Goal: Task Accomplishment & Management: Complete application form

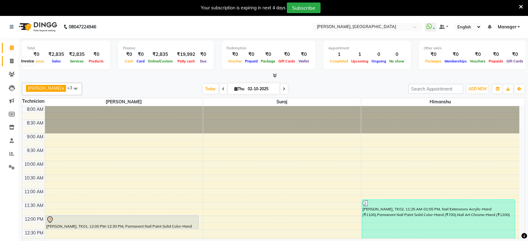
click at [11, 59] on icon at bounding box center [11, 61] width 3 height 5
select select "service"
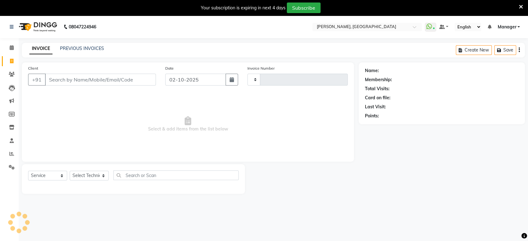
type input "1599"
select select "4998"
click at [57, 83] on input "Client" at bounding box center [100, 80] width 111 height 12
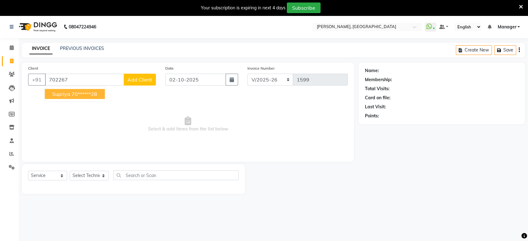
click at [91, 97] on ngb-highlight "70******28" at bounding box center [85, 94] width 26 height 6
type input "70******28"
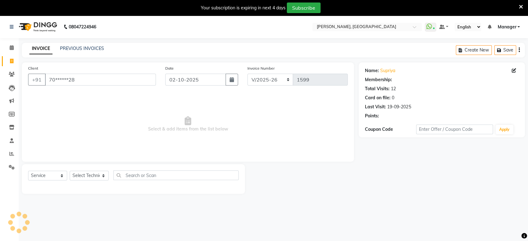
select select "1: Object"
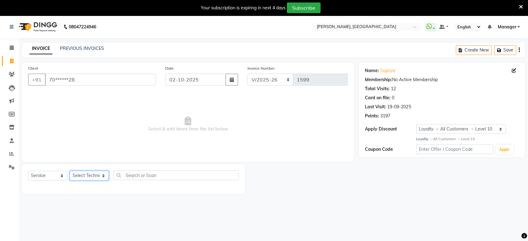
click at [104, 174] on select "Select Technician [PERSON_NAME] Manager [PERSON_NAME]" at bounding box center [89, 176] width 39 height 10
select select "77879"
click at [70, 171] on select "Select Technician [PERSON_NAME] Manager [PERSON_NAME]" at bounding box center [89, 176] width 39 height 10
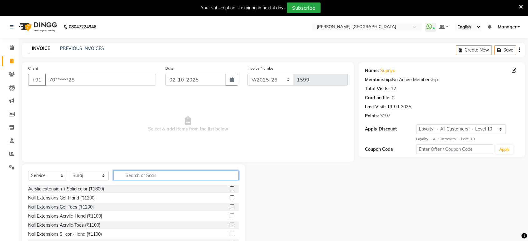
click at [134, 173] on input "text" at bounding box center [175, 176] width 125 height 10
type input "ref"
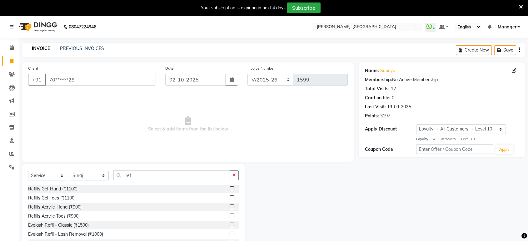
click at [230, 208] on label at bounding box center [232, 207] width 5 height 5
click at [230, 208] on input "checkbox" at bounding box center [232, 207] width 4 height 4
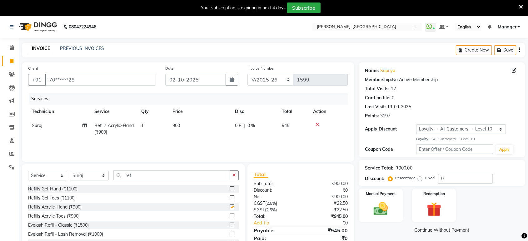
checkbox input "false"
click at [152, 178] on input "ref" at bounding box center [171, 176] width 117 height 10
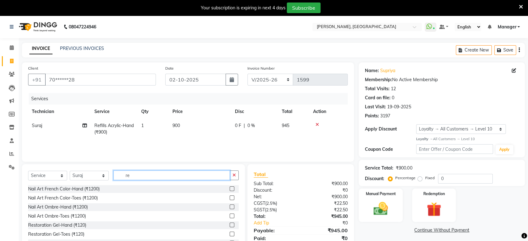
type input "r"
type input "a"
type input "acr"
click at [230, 198] on label at bounding box center [232, 198] width 5 height 5
click at [230, 198] on input "checkbox" at bounding box center [232, 198] width 4 height 4
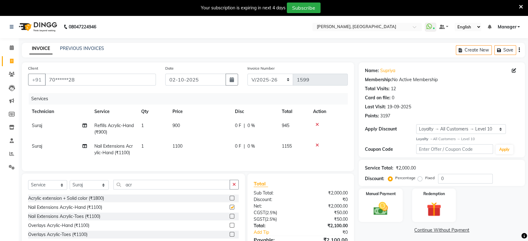
checkbox input "false"
click at [184, 142] on td "1100" at bounding box center [200, 149] width 63 height 21
select select "77879"
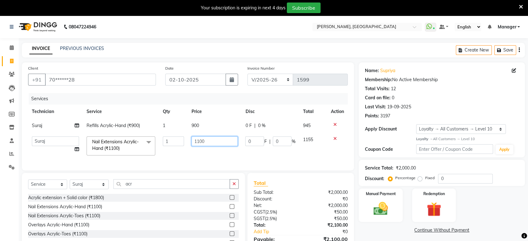
click at [205, 141] on input "1100" at bounding box center [215, 142] width 46 height 10
type input "1"
type input "200"
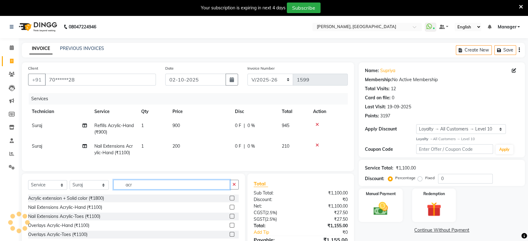
click at [133, 190] on input "acr" at bounding box center [171, 185] width 117 height 10
type input "a"
type input "so"
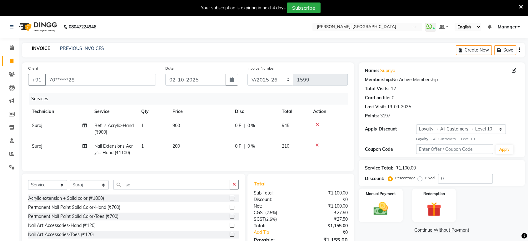
click at [231, 210] on label at bounding box center [232, 207] width 5 height 5
click at [231, 210] on input "checkbox" at bounding box center [232, 208] width 4 height 4
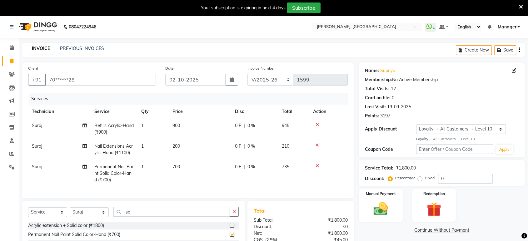
checkbox input "false"
click at [146, 215] on input "so" at bounding box center [171, 212] width 117 height 10
type input "s"
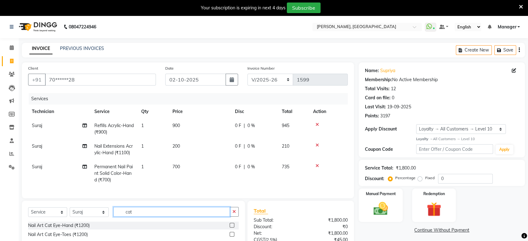
type input "cat"
click at [232, 228] on label at bounding box center [232, 225] width 5 height 5
click at [232, 228] on input "checkbox" at bounding box center [232, 226] width 4 height 4
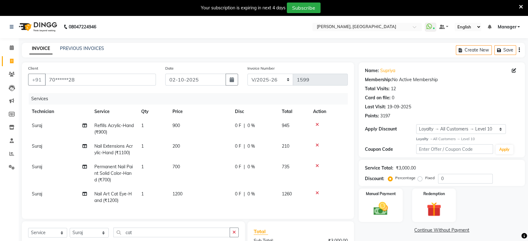
checkbox input "false"
click at [317, 146] on icon at bounding box center [317, 145] width 3 height 4
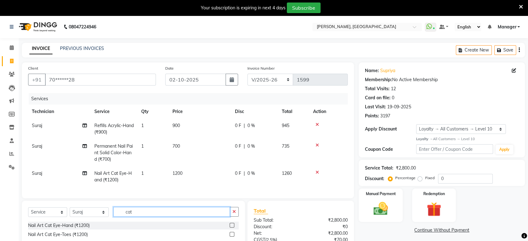
click at [138, 217] on input "cat" at bounding box center [171, 212] width 117 height 10
type input "c"
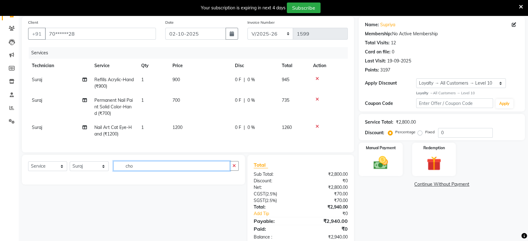
scroll to position [66, 0]
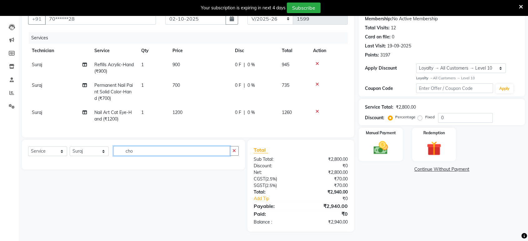
click at [177, 149] on input "cho" at bounding box center [171, 151] width 117 height 10
click at [138, 148] on input "cho" at bounding box center [171, 151] width 117 height 10
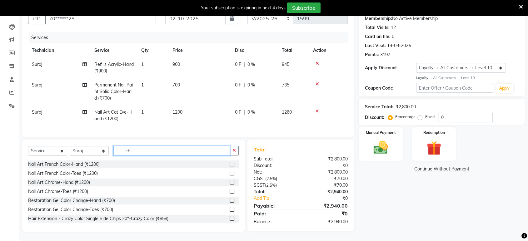
type input "ch"
click at [230, 182] on label at bounding box center [232, 182] width 5 height 5
click at [230, 182] on input "checkbox" at bounding box center [232, 183] width 4 height 4
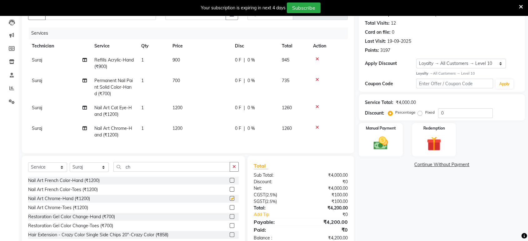
checkbox input "false"
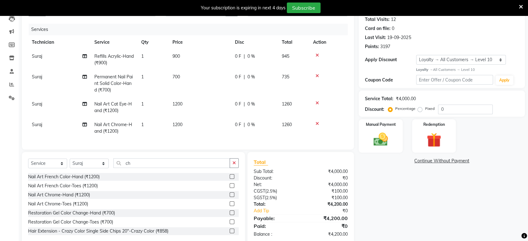
scroll to position [87, 0]
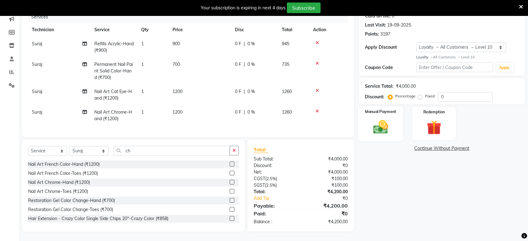
click at [379, 127] on img at bounding box center [380, 127] width 24 height 18
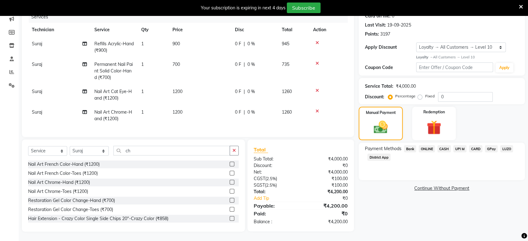
click at [429, 145] on span "ONLINE" at bounding box center [427, 148] width 16 height 7
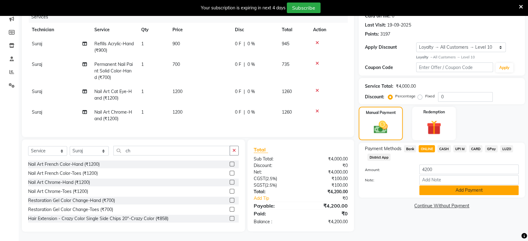
click at [451, 187] on button "Add Payment" at bounding box center [468, 191] width 99 height 10
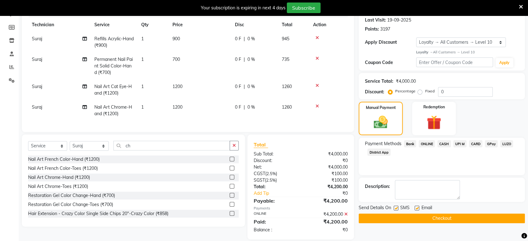
click at [471, 221] on button "Checkout" at bounding box center [442, 219] width 166 height 10
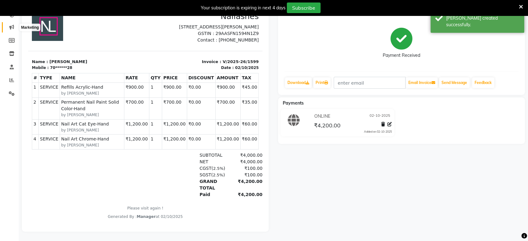
click at [13, 25] on icon at bounding box center [11, 27] width 5 height 5
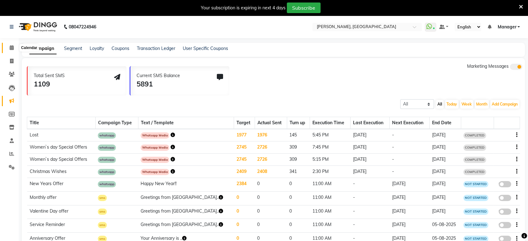
click at [13, 49] on icon at bounding box center [12, 47] width 4 height 5
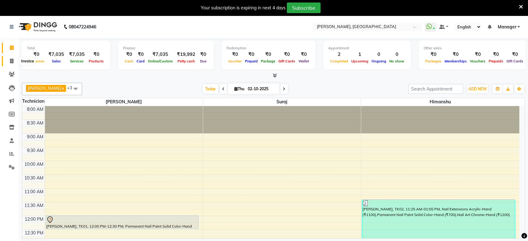
click at [13, 63] on icon at bounding box center [11, 61] width 3 height 5
select select "4998"
select select "service"
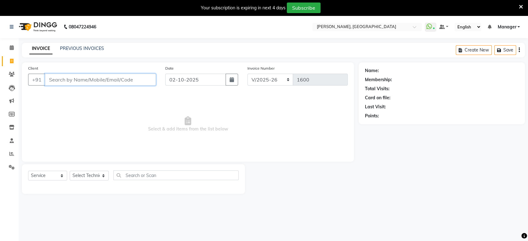
click at [72, 74] on input "Client" at bounding box center [100, 80] width 111 height 12
click at [86, 178] on select "Select Technician [PERSON_NAME] Manager [PERSON_NAME]" at bounding box center [89, 176] width 39 height 10
select select "88386"
click at [70, 171] on select "Select Technician [PERSON_NAME] Manager [PERSON_NAME]" at bounding box center [89, 176] width 39 height 10
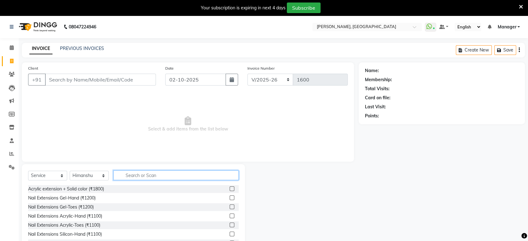
click at [129, 171] on input "text" at bounding box center [175, 176] width 125 height 10
type input "rem"
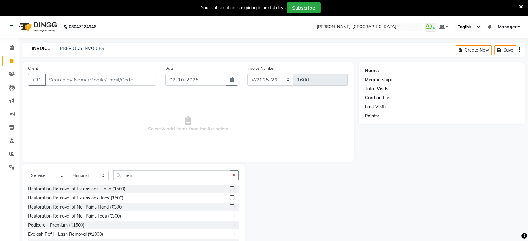
click at [230, 206] on label at bounding box center [232, 207] width 5 height 5
click at [230, 206] on input "checkbox" at bounding box center [232, 207] width 4 height 4
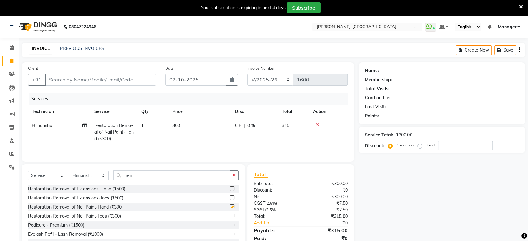
checkbox input "false"
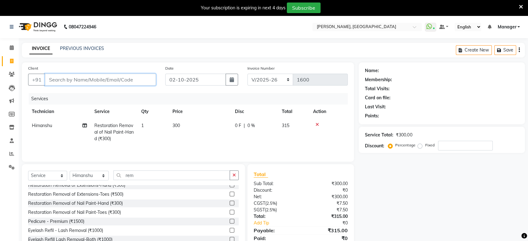
click at [72, 79] on input "Client" at bounding box center [100, 80] width 111 height 12
type input "9"
type input "0"
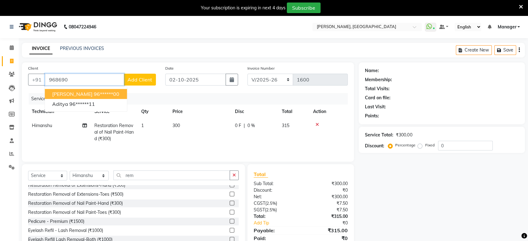
click at [72, 94] on button "[PERSON_NAME] 96******00" at bounding box center [86, 94] width 82 height 10
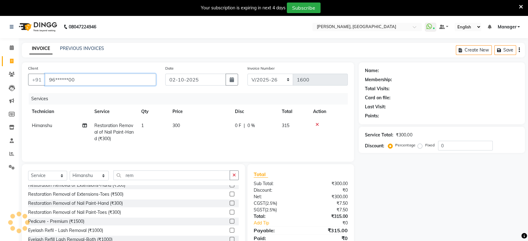
type input "96******00"
select select "1: Object"
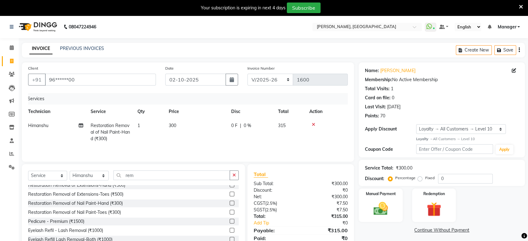
scroll to position [25, 0]
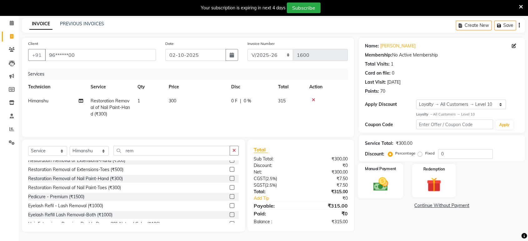
click at [395, 189] on div "Manual Payment" at bounding box center [381, 180] width 46 height 35
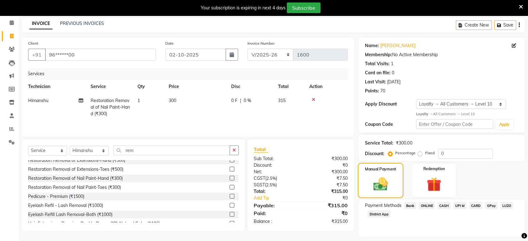
scroll to position [43, 0]
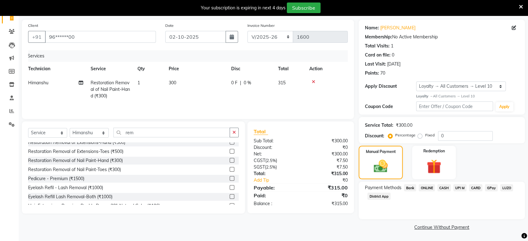
click at [423, 189] on span "ONLINE" at bounding box center [427, 187] width 16 height 7
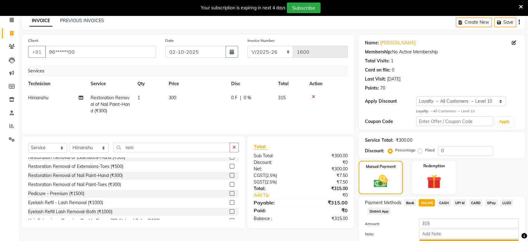
scroll to position [60, 0]
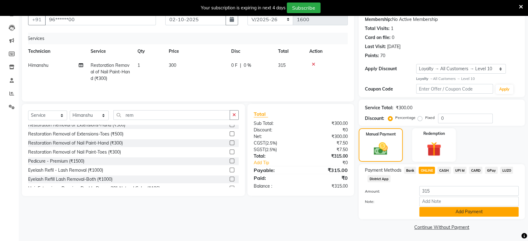
click at [454, 213] on button "Add Payment" at bounding box center [468, 212] width 99 height 10
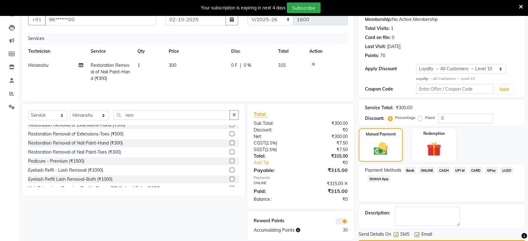
scroll to position [78, 0]
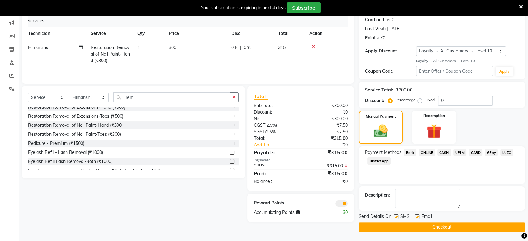
click at [456, 227] on button "Checkout" at bounding box center [442, 228] width 166 height 10
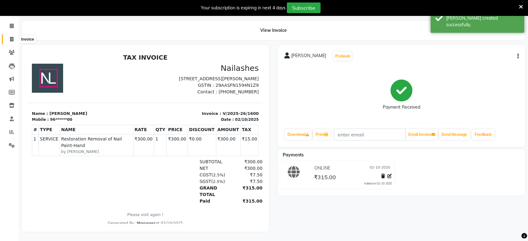
click at [13, 37] on icon at bounding box center [11, 39] width 3 height 5
select select "service"
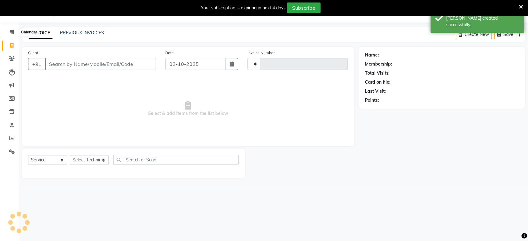
scroll to position [15, 0]
type input "1601"
select select "4998"
click at [13, 137] on icon at bounding box center [11, 138] width 5 height 5
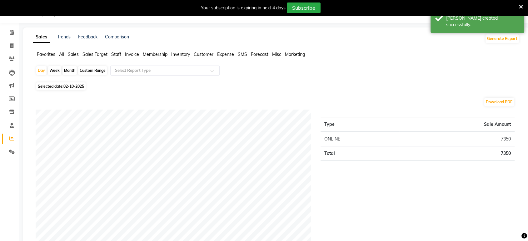
click at [116, 56] on span "Staff" at bounding box center [116, 55] width 10 height 6
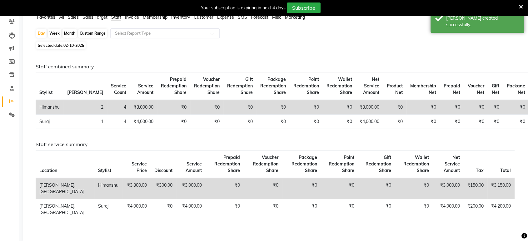
scroll to position [57, 0]
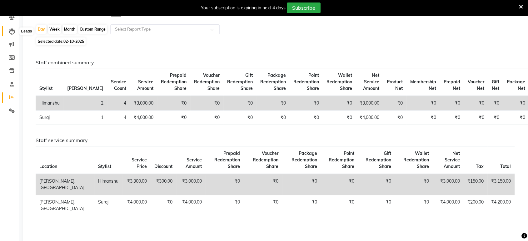
click at [9, 31] on icon at bounding box center [12, 31] width 6 height 6
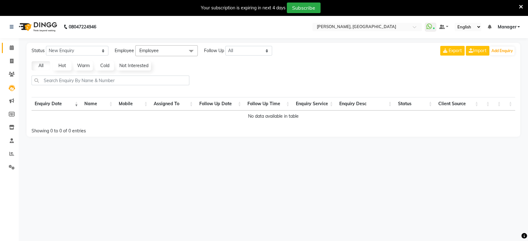
click at [13, 46] on icon at bounding box center [12, 47] width 4 height 5
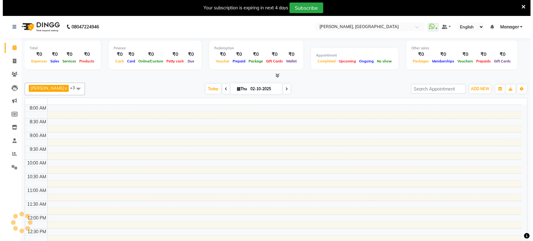
scroll to position [274, 0]
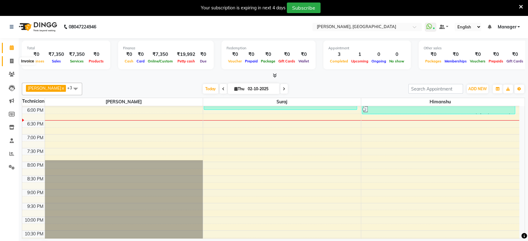
click at [10, 59] on icon at bounding box center [11, 61] width 3 height 5
select select "4998"
select select "service"
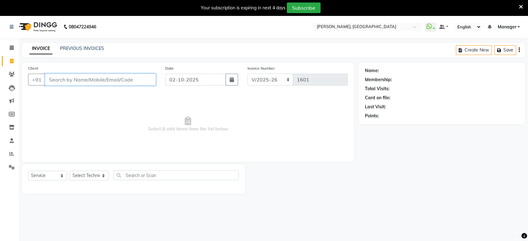
click at [71, 77] on input "Client" at bounding box center [100, 80] width 111 height 12
type input "+"
type input "9511079603"
click at [137, 79] on span "Add Client" at bounding box center [140, 80] width 25 height 6
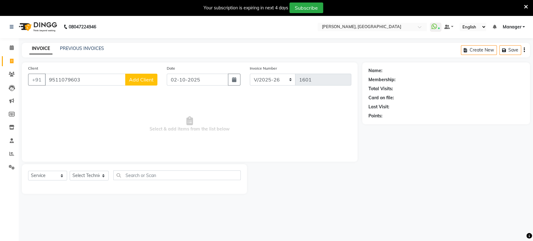
select select "21"
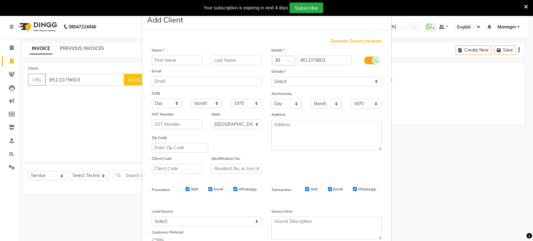
click at [155, 61] on input "text" at bounding box center [177, 61] width 51 height 10
type input "kashish"
click at [311, 103] on select "Month January February March April May June July August September October Novem…" at bounding box center [326, 104] width 31 height 10
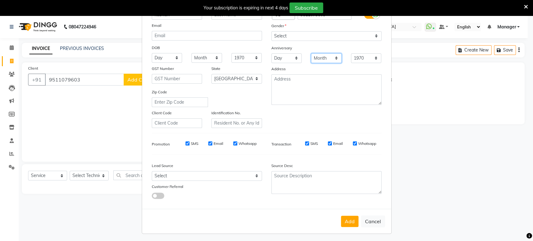
scroll to position [44, 0]
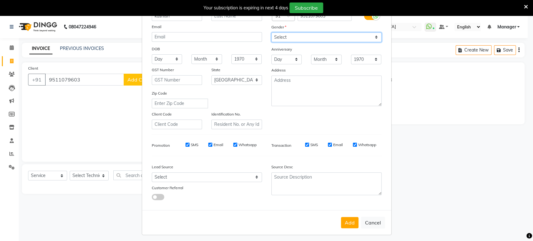
click at [295, 35] on select "Select [DEMOGRAPHIC_DATA] [DEMOGRAPHIC_DATA] Other Prefer Not To Say" at bounding box center [327, 38] width 110 height 10
select select "[DEMOGRAPHIC_DATA]"
click at [272, 33] on select "Select [DEMOGRAPHIC_DATA] [DEMOGRAPHIC_DATA] Other Prefer Not To Say" at bounding box center [327, 38] width 110 height 10
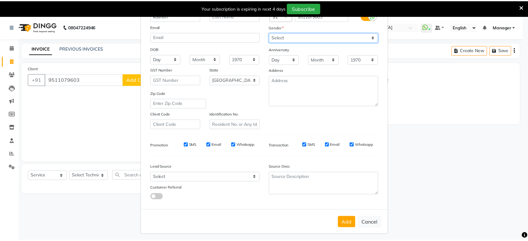
scroll to position [46, 0]
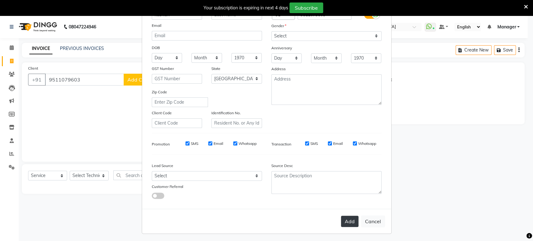
click at [344, 216] on button "Add" at bounding box center [350, 221] width 18 height 11
type input "95******03"
select select
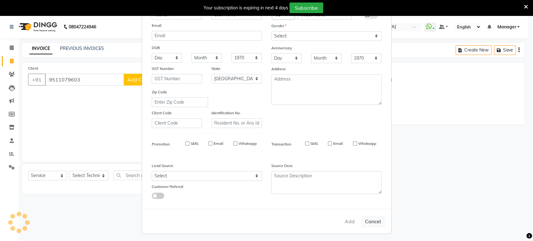
select select "null"
select select
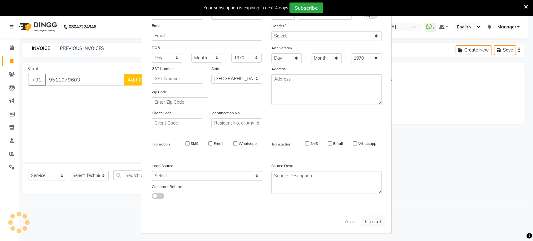
checkbox input "false"
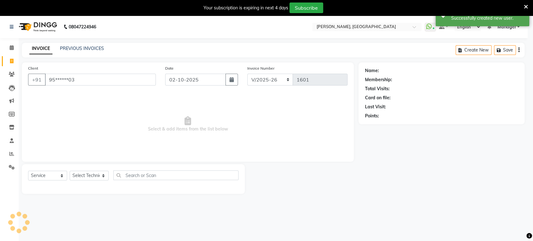
select select "1: Object"
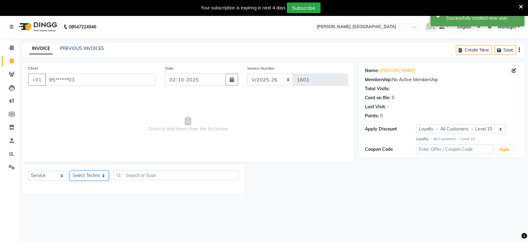
click at [98, 175] on select "Select Technician [PERSON_NAME] Manager [PERSON_NAME]" at bounding box center [89, 176] width 39 height 10
select select "88386"
click at [70, 171] on select "Select Technician [PERSON_NAME] Manager [PERSON_NAME]" at bounding box center [89, 176] width 39 height 10
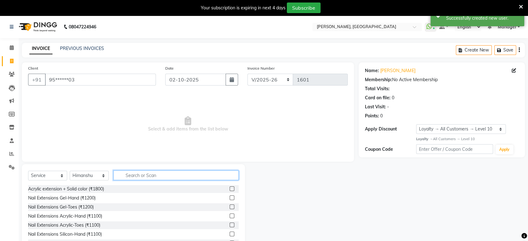
click at [150, 177] on input "text" at bounding box center [175, 176] width 125 height 10
type input "rem"
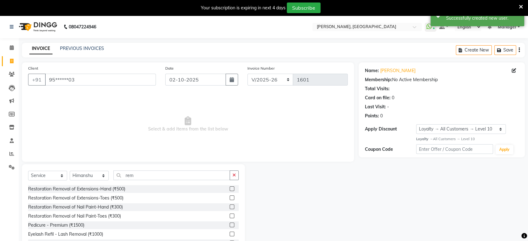
click at [230, 198] on label at bounding box center [232, 198] width 5 height 5
click at [230, 198] on input "checkbox" at bounding box center [232, 198] width 4 height 4
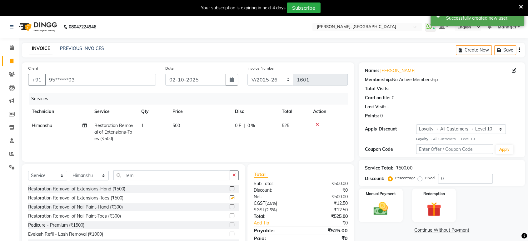
checkbox input "false"
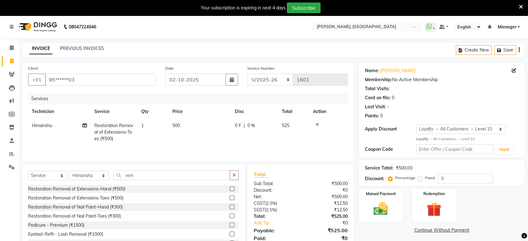
click at [319, 124] on div at bounding box center [328, 125] width 31 height 4
click at [316, 123] on icon at bounding box center [317, 125] width 3 height 4
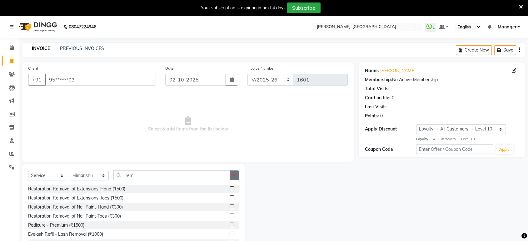
click at [237, 174] on button "button" at bounding box center [234, 176] width 9 height 10
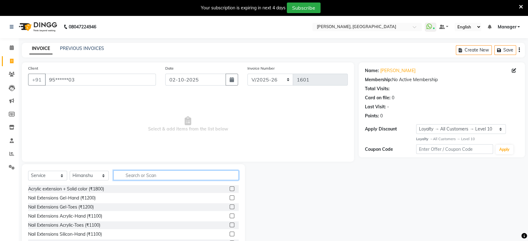
click at [183, 171] on input "text" at bounding box center [175, 176] width 125 height 10
type input "rem"
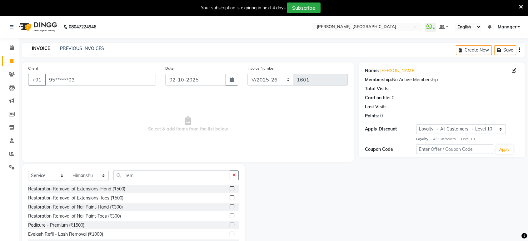
click at [230, 215] on label at bounding box center [232, 216] width 5 height 5
click at [230, 215] on input "checkbox" at bounding box center [232, 216] width 4 height 4
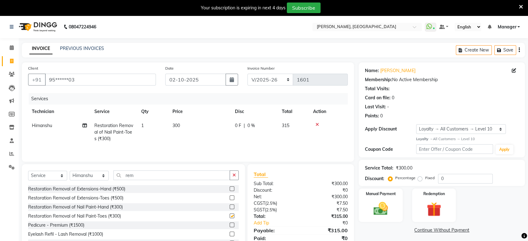
checkbox input "false"
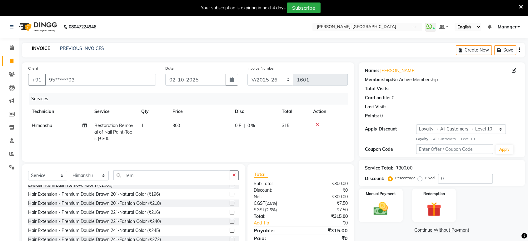
scroll to position [62, 0]
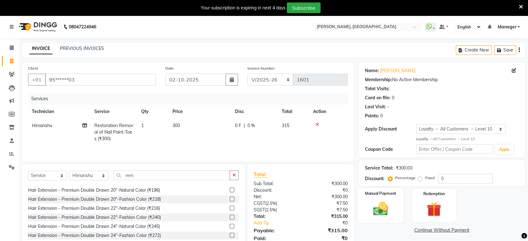
click at [385, 191] on label "Manual Payment" at bounding box center [380, 194] width 31 height 6
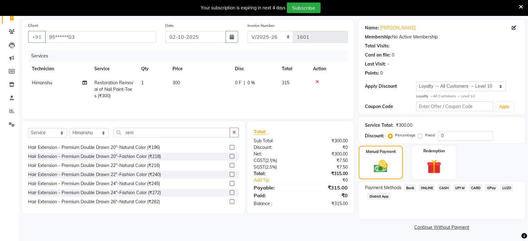
scroll to position [41, 0]
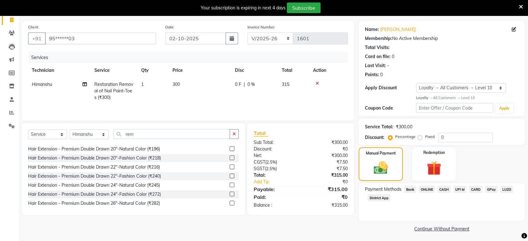
click at [423, 189] on span "ONLINE" at bounding box center [427, 189] width 16 height 7
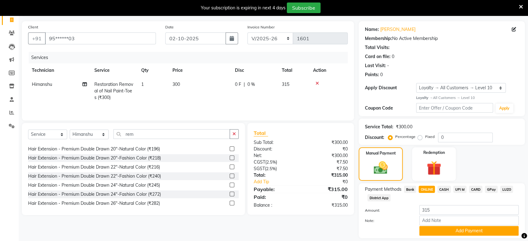
scroll to position [60, 0]
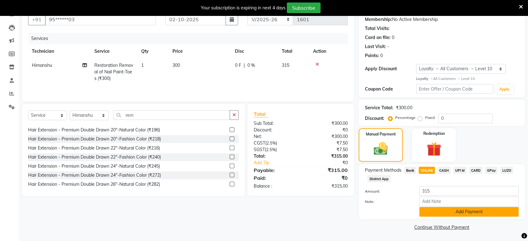
click at [445, 214] on button "Add Payment" at bounding box center [468, 212] width 99 height 10
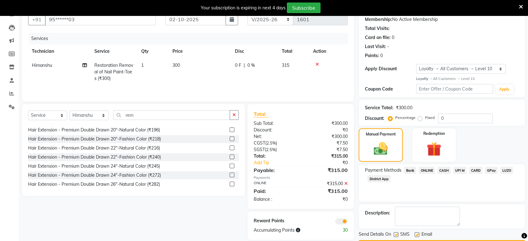
scroll to position [78, 0]
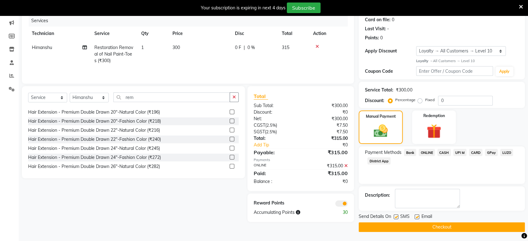
click at [450, 224] on button "Checkout" at bounding box center [442, 228] width 166 height 10
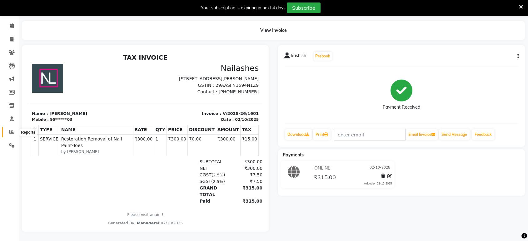
click at [8, 129] on span at bounding box center [11, 132] width 11 height 7
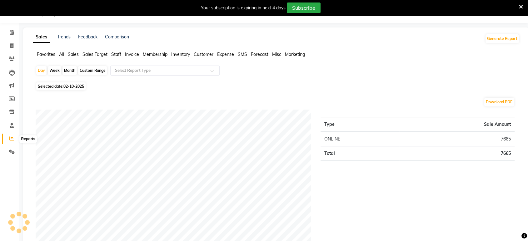
scroll to position [27, 0]
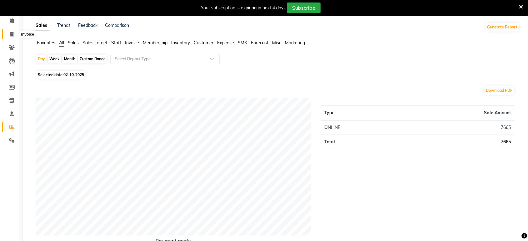
click at [10, 33] on icon at bounding box center [11, 34] width 3 height 5
select select "4998"
select select "service"
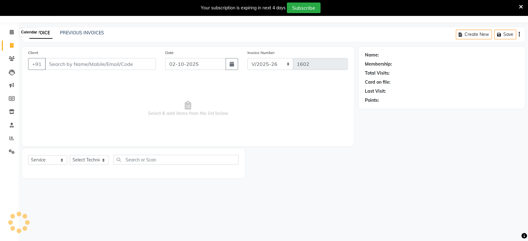
scroll to position [15, 0]
click at [10, 137] on icon at bounding box center [11, 138] width 5 height 5
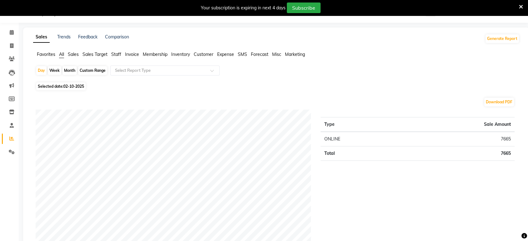
click at [121, 54] on span "Staff" at bounding box center [116, 55] width 10 height 6
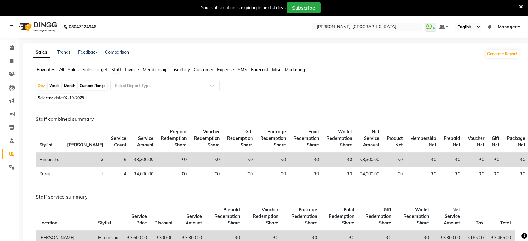
click at [73, 86] on div "Month" at bounding box center [70, 86] width 14 height 9
select select "10"
select select "2025"
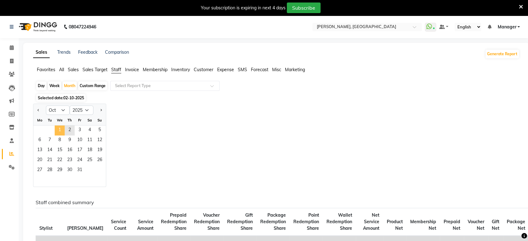
click at [60, 130] on span "1" at bounding box center [60, 131] width 10 height 10
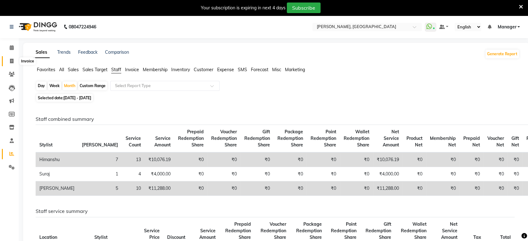
click at [10, 60] on icon at bounding box center [11, 61] width 3 height 5
select select "service"
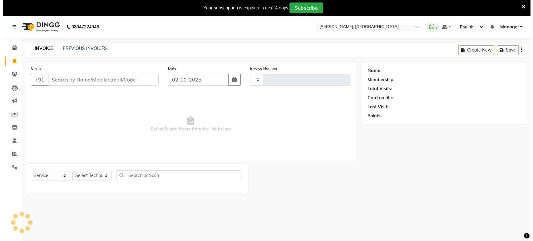
scroll to position [15, 0]
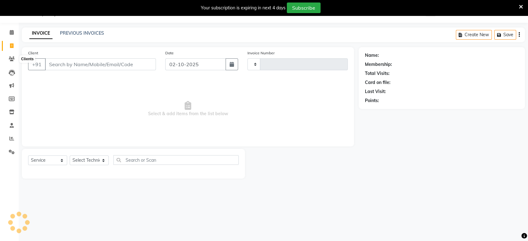
type input "1602"
select select "4998"
click at [65, 65] on input "Client" at bounding box center [100, 64] width 111 height 12
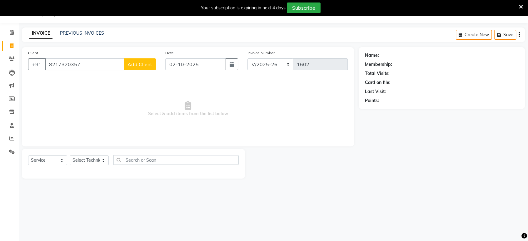
type input "8217320357"
click at [148, 63] on span "Add Client" at bounding box center [140, 64] width 25 height 6
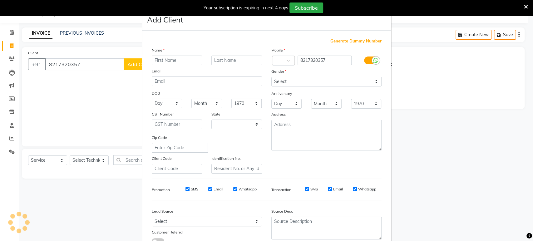
select select "21"
type input "sam"
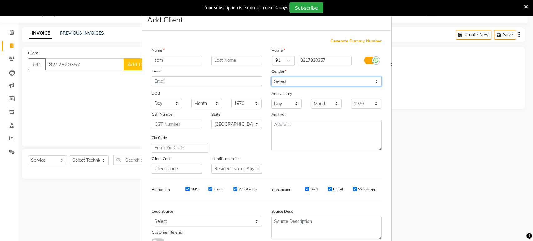
drag, startPoint x: 282, startPoint y: 82, endPoint x: 278, endPoint y: 108, distance: 25.9
click at [278, 108] on div "Mobile Country Code × 91 8217320357 Gender Select [DEMOGRAPHIC_DATA] [DEMOGRAPH…" at bounding box center [327, 110] width 120 height 127
select select "[DEMOGRAPHIC_DATA]"
click at [272, 77] on select "Select [DEMOGRAPHIC_DATA] [DEMOGRAPHIC_DATA] Other Prefer Not To Say" at bounding box center [327, 82] width 110 height 10
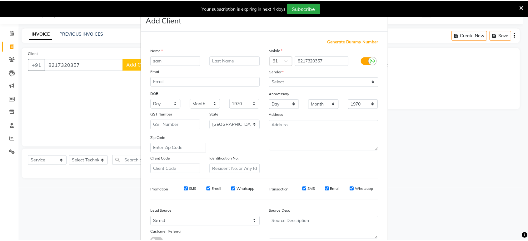
scroll to position [46, 0]
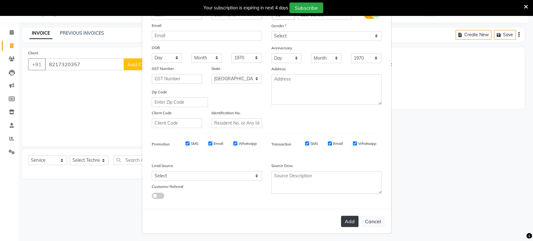
click at [344, 223] on button "Add" at bounding box center [350, 221] width 18 height 11
type input "82******57"
select select
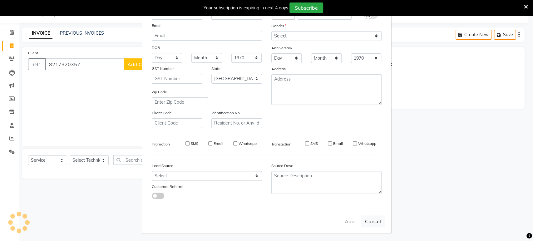
select select "null"
select select
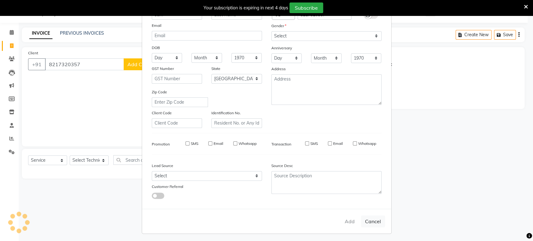
checkbox input "false"
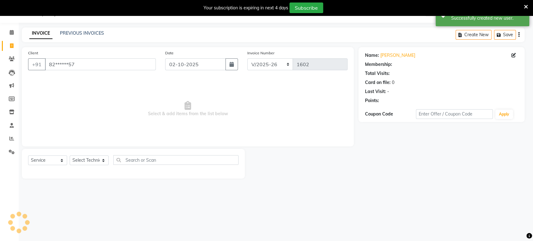
select select "1: Object"
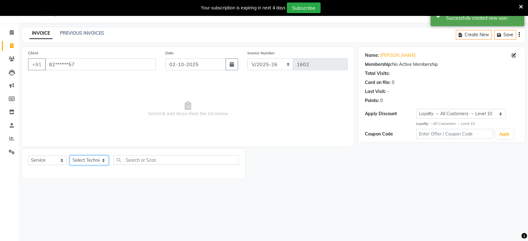
click at [96, 156] on select "Select Technician [PERSON_NAME] Manager [PERSON_NAME]" at bounding box center [89, 161] width 39 height 10
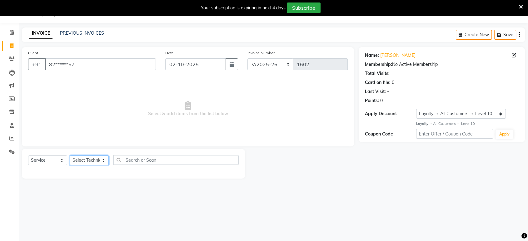
select select "31755"
click at [70, 156] on select "Select Technician [PERSON_NAME] Manager [PERSON_NAME]" at bounding box center [89, 161] width 39 height 10
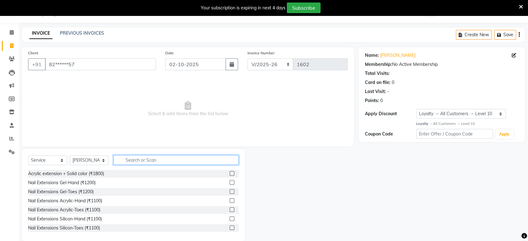
click at [140, 161] on input "text" at bounding box center [175, 160] width 125 height 10
type input "gel"
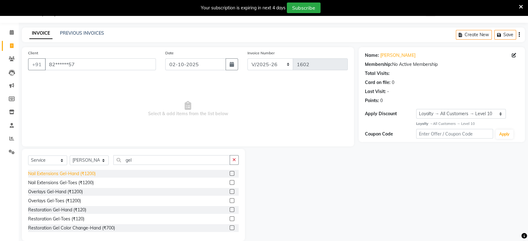
click at [93, 172] on div "Nail Extensions Gel-Hand (₹1200)" at bounding box center [62, 174] width 68 height 7
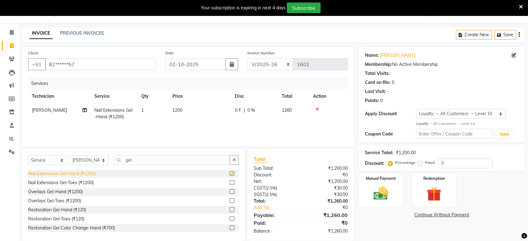
checkbox input "false"
click at [180, 109] on span "1200" at bounding box center [178, 111] width 10 height 6
select select "31755"
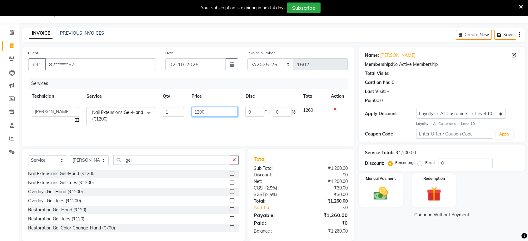
click at [200, 110] on input "1200" at bounding box center [215, 112] width 46 height 10
type input "1300"
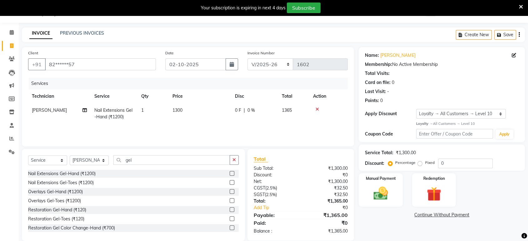
click at [187, 154] on div "Select Service Product Membership Package Voucher Prepaid Gift Card Select Tech…" at bounding box center [133, 195] width 223 height 92
click at [164, 166] on div "Select Service Product Membership Package Voucher Prepaid Gift Card Select Tech…" at bounding box center [133, 162] width 211 height 15
click at [157, 159] on input "gel" at bounding box center [171, 160] width 117 height 10
type input "g"
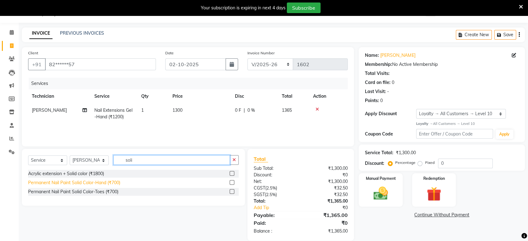
type input "soli"
click at [66, 181] on div "Permanent Nail Paint Solid Color-Hand (₹700)" at bounding box center [74, 183] width 92 height 7
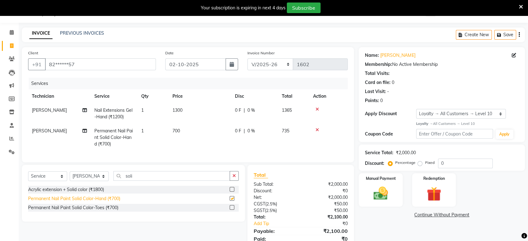
checkbox input "false"
click at [233, 178] on icon "button" at bounding box center [234, 176] width 3 height 4
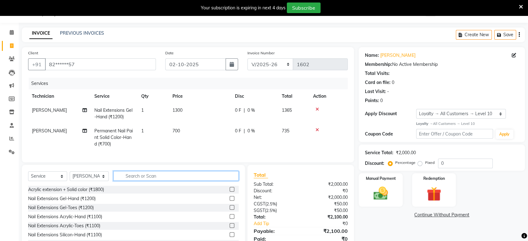
click at [188, 179] on input "text" at bounding box center [175, 176] width 125 height 10
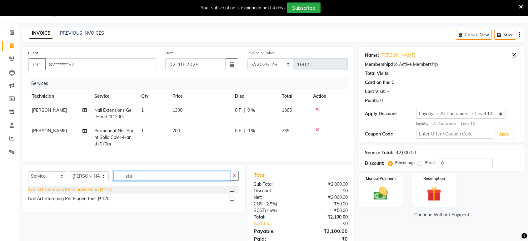
type input "sta"
click at [93, 193] on div "Nail Art Stamping Per Finger-Hand (₹120)" at bounding box center [70, 190] width 84 height 7
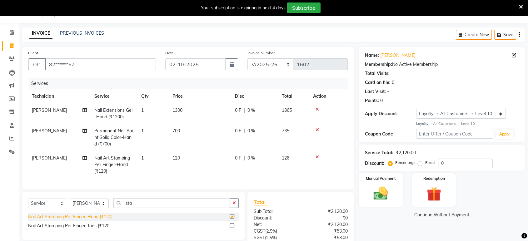
checkbox input "false"
click at [176, 157] on span "120" at bounding box center [177, 158] width 8 height 6
select select "31755"
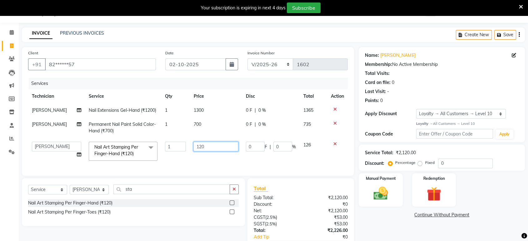
click at [200, 152] on input "120" at bounding box center [215, 147] width 45 height 10
type input "1500"
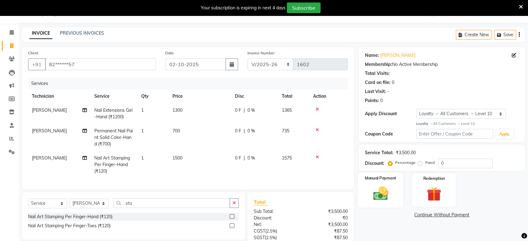
click at [384, 186] on img at bounding box center [380, 194] width 24 height 18
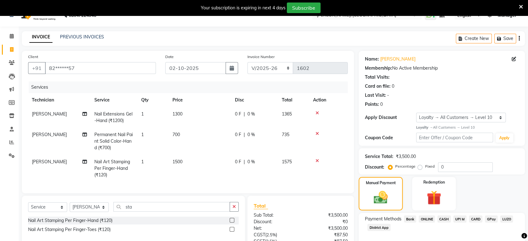
scroll to position [12, 0]
click at [317, 133] on icon at bounding box center [317, 133] width 3 height 4
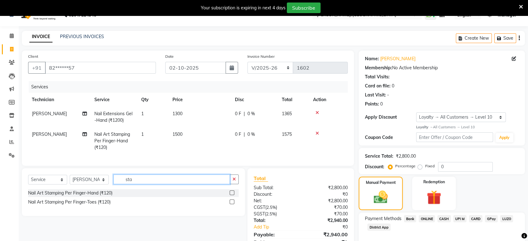
click at [161, 182] on input "sta" at bounding box center [171, 180] width 117 height 10
type input "s"
type input "cat"
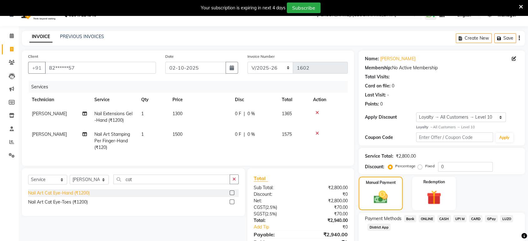
click at [80, 197] on div "Nail Art Cat Eye-Hand (₹1200)" at bounding box center [59, 193] width 62 height 7
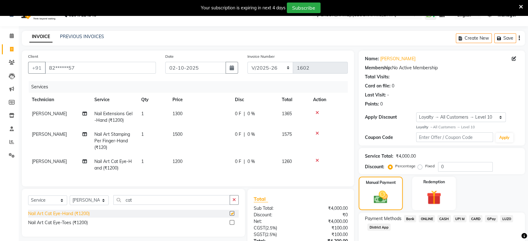
checkbox input "false"
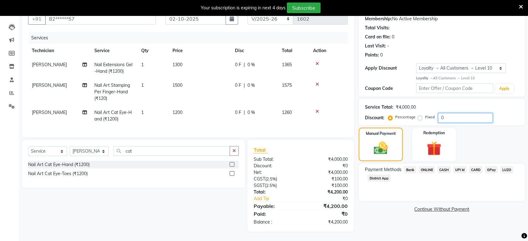
click at [470, 113] on input "0" at bounding box center [465, 118] width 55 height 10
type input "5"
type input "10"
click at [427, 166] on span "ONLINE" at bounding box center [427, 169] width 16 height 7
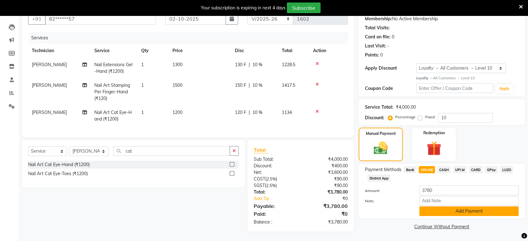
click at [454, 208] on button "Add Payment" at bounding box center [468, 212] width 99 height 10
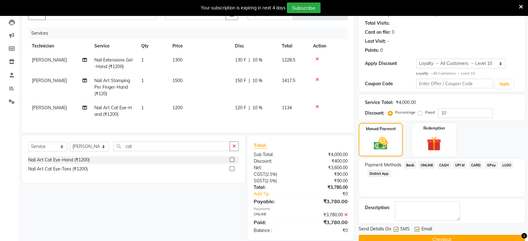
click at [466, 236] on button "Checkout" at bounding box center [442, 240] width 166 height 10
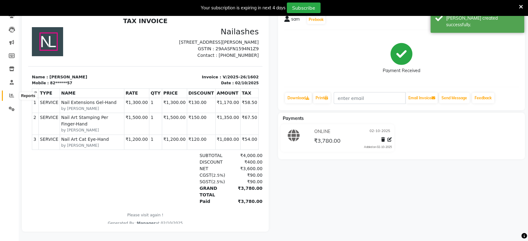
click at [10, 93] on icon at bounding box center [11, 95] width 5 height 5
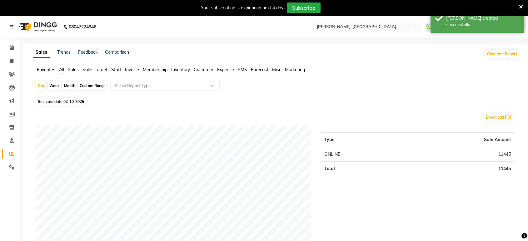
click at [118, 70] on span "Staff" at bounding box center [116, 70] width 10 height 6
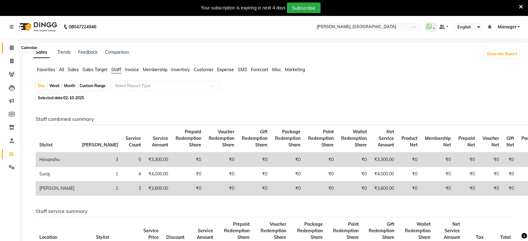
click at [13, 46] on icon at bounding box center [12, 47] width 4 height 5
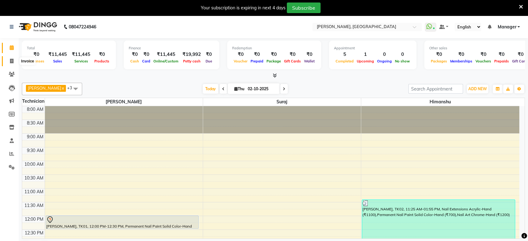
click at [9, 60] on span at bounding box center [11, 61] width 11 height 7
select select "service"
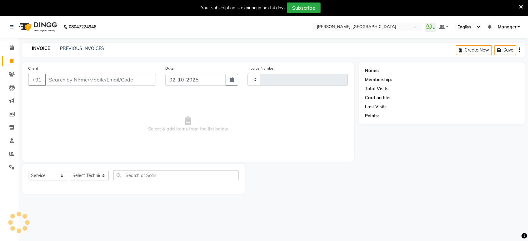
type input "1603"
select select "4998"
click at [8, 153] on span at bounding box center [11, 154] width 11 height 7
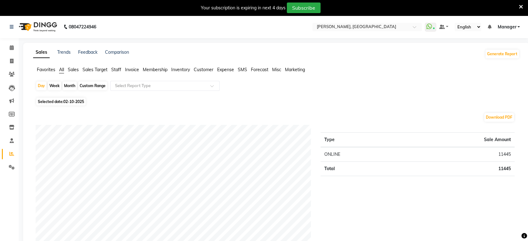
click at [118, 71] on span "Staff" at bounding box center [116, 70] width 10 height 6
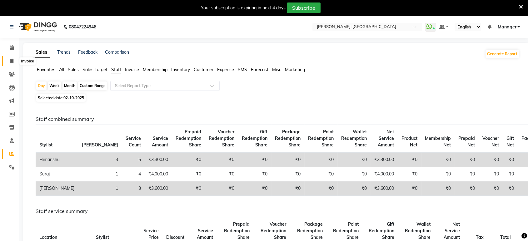
click at [12, 59] on icon at bounding box center [11, 61] width 3 height 5
select select "service"
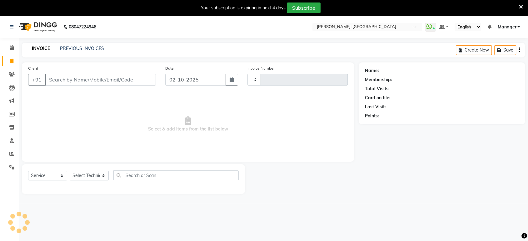
scroll to position [15, 0]
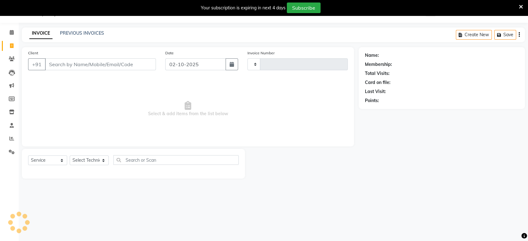
type input "1603"
select select "4998"
click at [85, 59] on input "Client" at bounding box center [100, 64] width 111 height 12
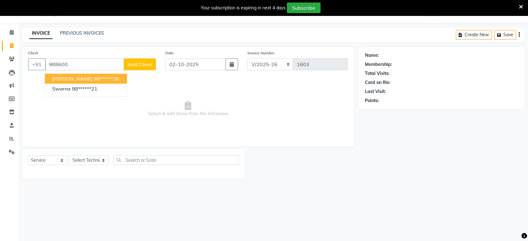
click at [61, 76] on span "[PERSON_NAME]" at bounding box center [72, 79] width 40 height 6
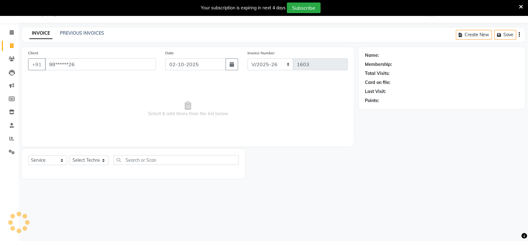
type input "98******26"
select select "1: Object"
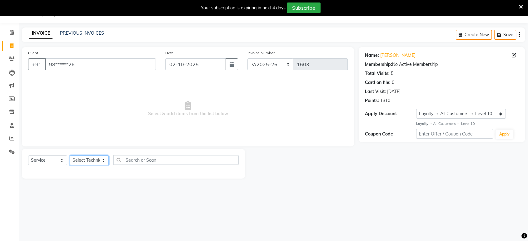
click at [79, 159] on select "Select Technician [PERSON_NAME] Manager [PERSON_NAME]" at bounding box center [89, 161] width 39 height 10
select select "77879"
click at [70, 156] on select "Select Technician [PERSON_NAME] Manager [PERSON_NAME]" at bounding box center [89, 161] width 39 height 10
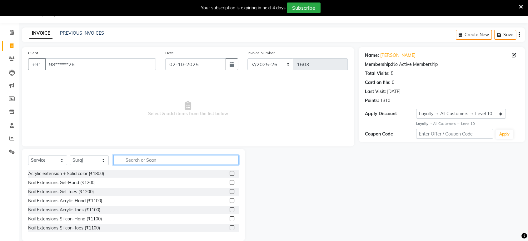
click at [128, 158] on input "text" at bounding box center [175, 160] width 125 height 10
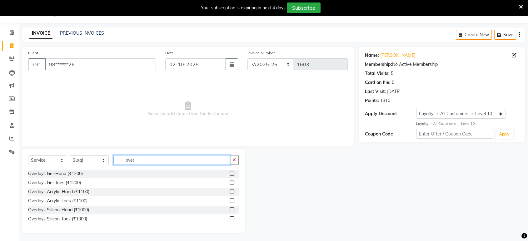
type input "over"
click at [231, 190] on label at bounding box center [232, 191] width 5 height 5
click at [231, 190] on input "checkbox" at bounding box center [232, 192] width 4 height 4
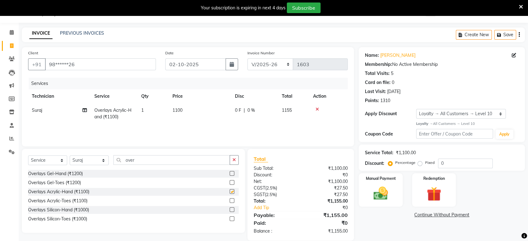
checkbox input "false"
click at [237, 159] on button "button" at bounding box center [234, 160] width 9 height 10
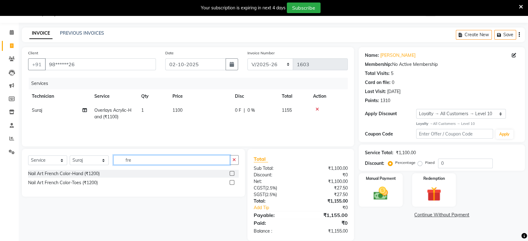
type input "fre"
click at [233, 174] on label at bounding box center [232, 173] width 5 height 5
click at [233, 174] on input "checkbox" at bounding box center [232, 174] width 4 height 4
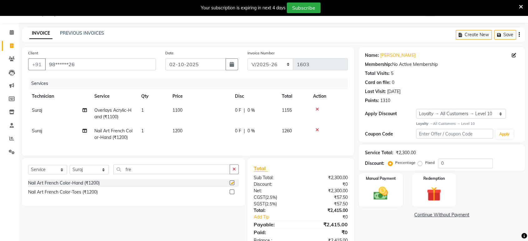
checkbox input "false"
click at [234, 172] on icon "button" at bounding box center [234, 169] width 3 height 4
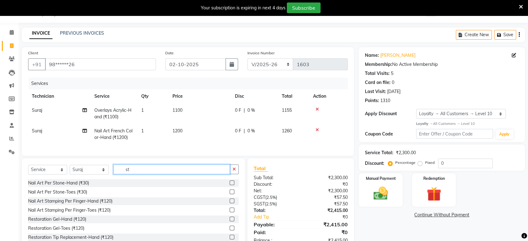
type input "st"
click at [230, 203] on label at bounding box center [232, 201] width 5 height 5
click at [230, 203] on input "checkbox" at bounding box center [232, 201] width 4 height 4
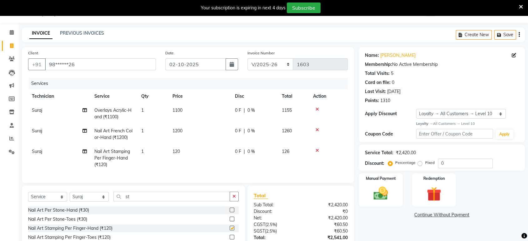
checkbox input "false"
click at [180, 151] on td "120" at bounding box center [200, 158] width 63 height 27
select select "77879"
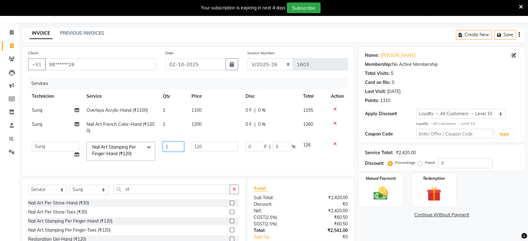
click at [168, 144] on input "1" at bounding box center [174, 147] width 22 height 10
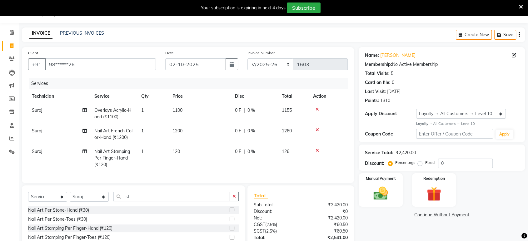
click at [183, 152] on td "120" at bounding box center [200, 158] width 63 height 27
select select "77879"
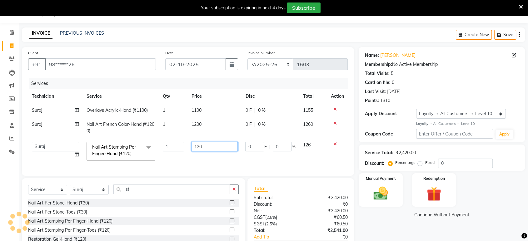
click at [202, 146] on input "120" at bounding box center [215, 147] width 46 height 10
type input "1"
type input "200"
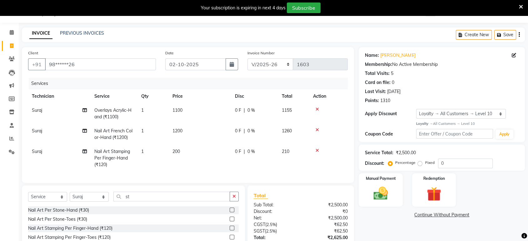
click at [142, 152] on span "1" at bounding box center [142, 152] width 3 height 6
select select "77879"
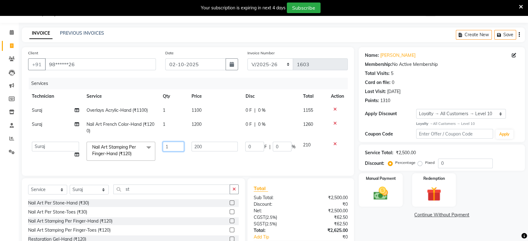
click at [171, 145] on input "1" at bounding box center [174, 147] width 22 height 10
type input "4"
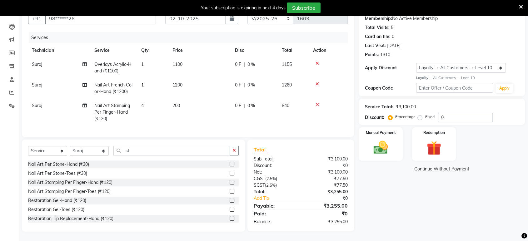
scroll to position [66, 0]
click at [385, 139] on img at bounding box center [380, 148] width 24 height 18
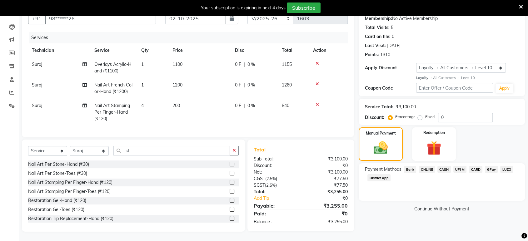
click at [429, 166] on span "ONLINE" at bounding box center [427, 169] width 16 height 7
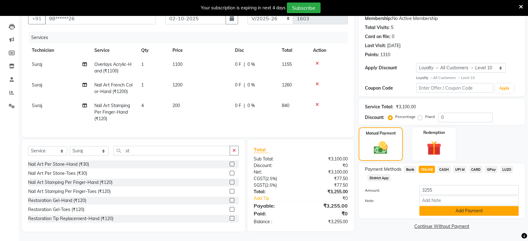
click at [445, 207] on button "Add Payment" at bounding box center [468, 211] width 99 height 10
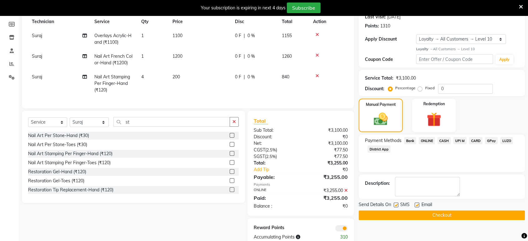
scroll to position [110, 0]
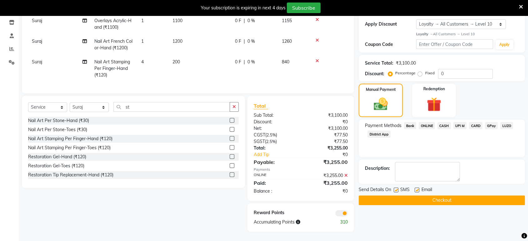
click at [441, 196] on button "Checkout" at bounding box center [442, 201] width 166 height 10
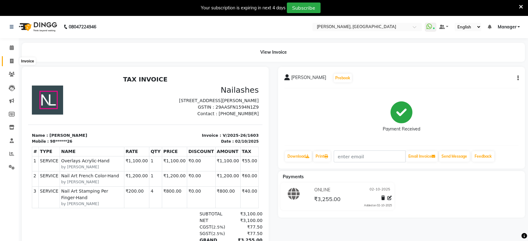
click at [10, 61] on icon at bounding box center [11, 61] width 3 height 5
select select "service"
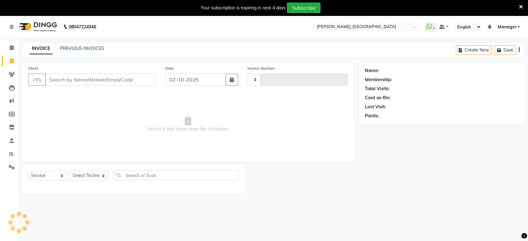
scroll to position [15, 0]
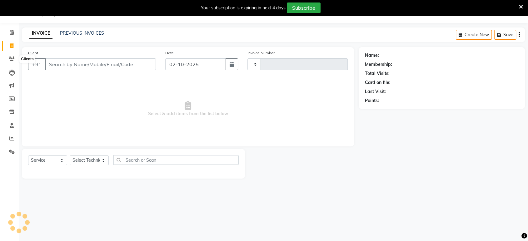
type input "1604"
select select "4998"
click at [8, 138] on span at bounding box center [11, 138] width 11 height 7
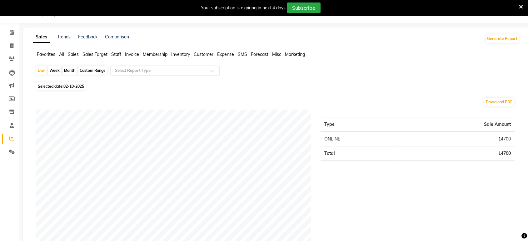
drag, startPoint x: 8, startPoint y: 138, endPoint x: 118, endPoint y: 54, distance: 138.3
click at [118, 54] on span "Staff" at bounding box center [116, 55] width 10 height 6
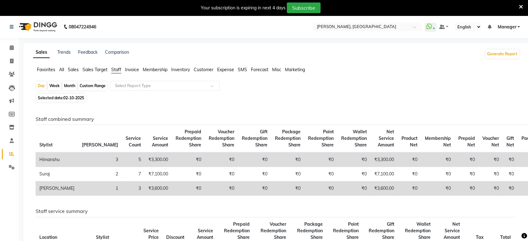
click at [68, 83] on div "Month" at bounding box center [70, 86] width 14 height 9
select select "10"
select select "2025"
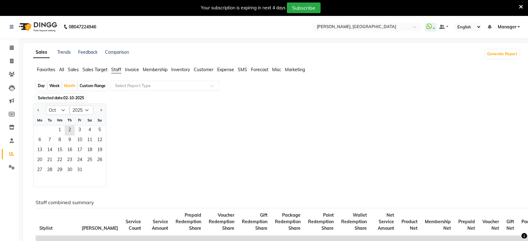
click at [51, 85] on div "Week" at bounding box center [54, 86] width 13 height 9
select select "10"
select select "2025"
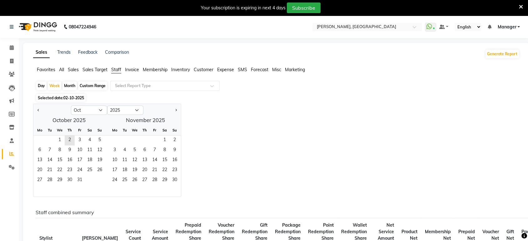
click at [70, 84] on div "Month" at bounding box center [70, 86] width 14 height 9
select select "10"
select select "2025"
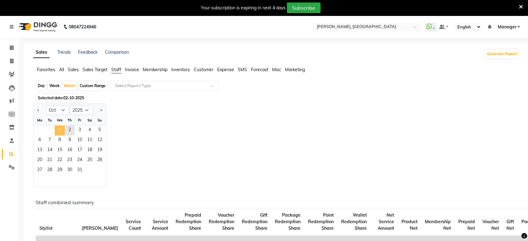
click at [60, 131] on span "1" at bounding box center [60, 131] width 10 height 10
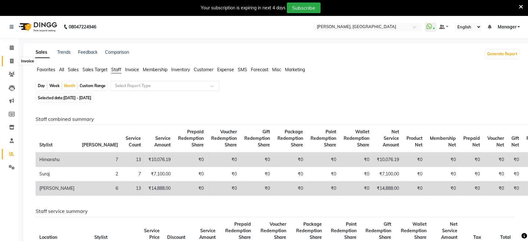
click at [16, 60] on span at bounding box center [11, 61] width 11 height 7
select select "service"
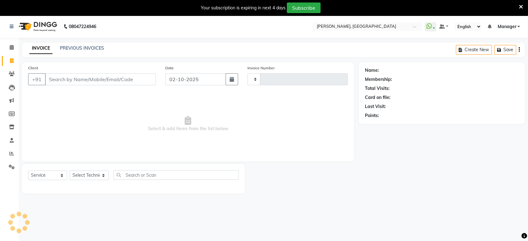
type input "1604"
select select "4998"
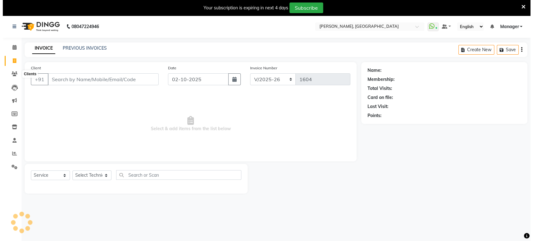
scroll to position [15, 0]
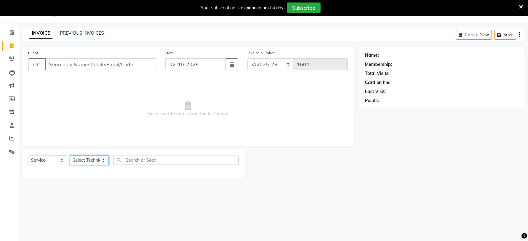
click at [96, 156] on select "Select Technician [PERSON_NAME] Manager [PERSON_NAME]" at bounding box center [89, 161] width 39 height 10
select select "31755"
click at [70, 156] on select "Select Technician [PERSON_NAME] Manager [PERSON_NAME]" at bounding box center [89, 161] width 39 height 10
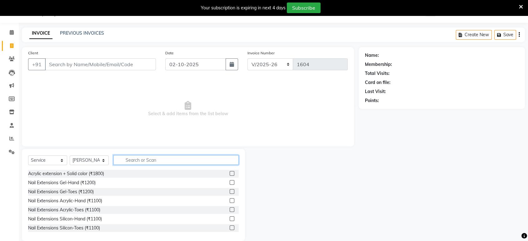
click at [137, 159] on input "text" at bounding box center [175, 160] width 125 height 10
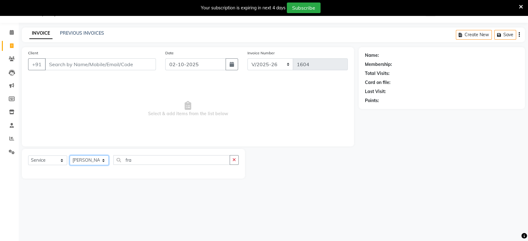
drag, startPoint x: 93, startPoint y: 161, endPoint x: 141, endPoint y: 162, distance: 48.1
click at [141, 162] on div "Select Service Product Membership Package Voucher Prepaid Gift Card Select Tech…" at bounding box center [133, 162] width 211 height 15
click at [141, 162] on input "fra" at bounding box center [171, 160] width 117 height 10
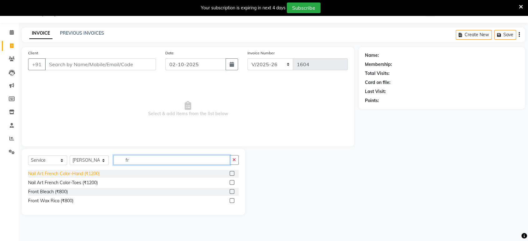
type input "fr"
click at [83, 171] on div "Nail Art French Color-Hand (₹1200)" at bounding box center [64, 174] width 72 height 7
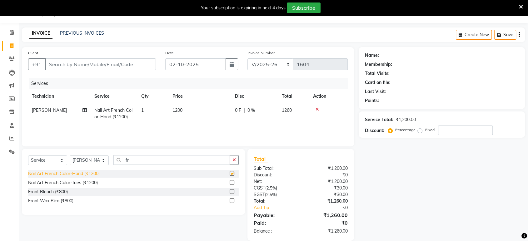
checkbox input "false"
click at [178, 111] on span "1200" at bounding box center [178, 111] width 10 height 6
select select "31755"
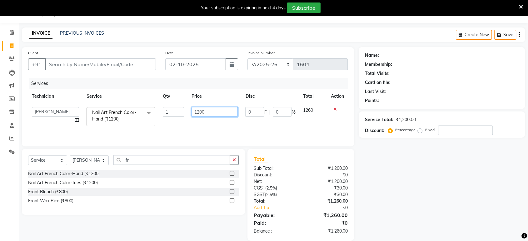
click at [205, 111] on input "1200" at bounding box center [215, 112] width 46 height 10
type input "1"
type input "600"
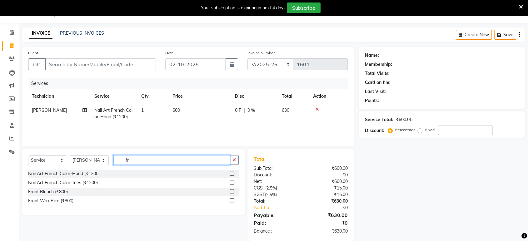
click at [143, 155] on input "fr" at bounding box center [171, 160] width 117 height 10
type input "f"
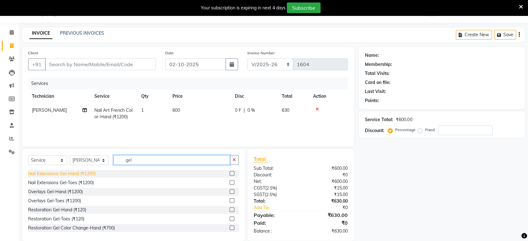
type input "gel"
click at [93, 172] on div "Nail Extensions Gel-Hand (₹1200)" at bounding box center [62, 174] width 68 height 7
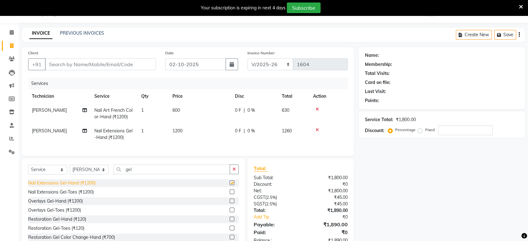
checkbox input "false"
click at [179, 130] on span "1200" at bounding box center [178, 131] width 10 height 6
select select "31755"
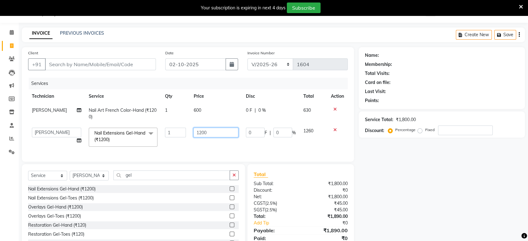
click at [200, 132] on input "1200" at bounding box center [215, 133] width 45 height 10
click at [208, 133] on input "00" at bounding box center [215, 133] width 45 height 10
type input "0"
type input "650"
click at [57, 62] on input "Client" at bounding box center [100, 64] width 111 height 12
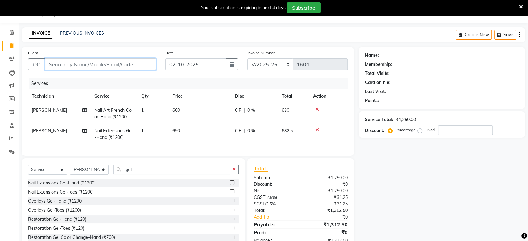
type input "6"
type input "0"
type input "6300016073"
click at [146, 62] on span "Add Client" at bounding box center [140, 64] width 25 height 6
select select "21"
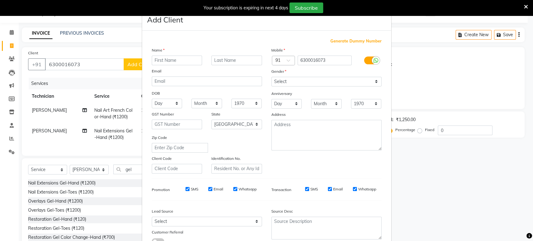
click at [153, 60] on input "text" at bounding box center [177, 61] width 51 height 10
type input "[PERSON_NAME]"
drag, startPoint x: 295, startPoint y: 83, endPoint x: 282, endPoint y: 109, distance: 29.1
click at [282, 109] on div "Mobile Country Code × 91 6300016073 Gender Select [DEMOGRAPHIC_DATA] [DEMOGRAPH…" at bounding box center [327, 110] width 120 height 127
select select "[DEMOGRAPHIC_DATA]"
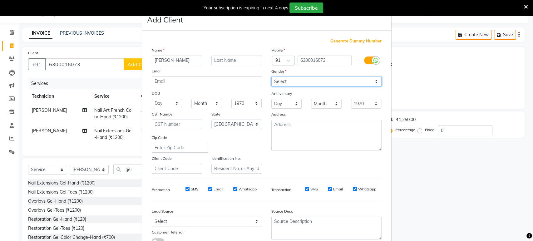
click at [272, 77] on select "Select [DEMOGRAPHIC_DATA] [DEMOGRAPHIC_DATA] Other Prefer Not To Say" at bounding box center [327, 82] width 110 height 10
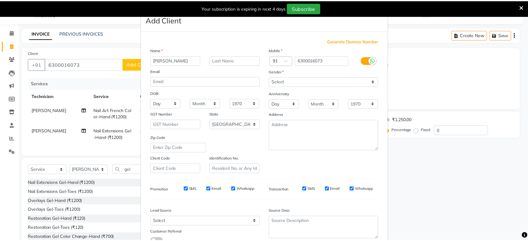
scroll to position [46, 0]
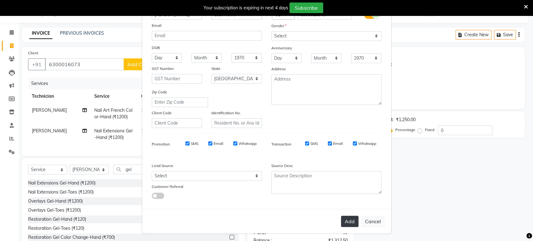
click at [347, 223] on button "Add" at bounding box center [350, 221] width 18 height 11
type input "63******73"
select select
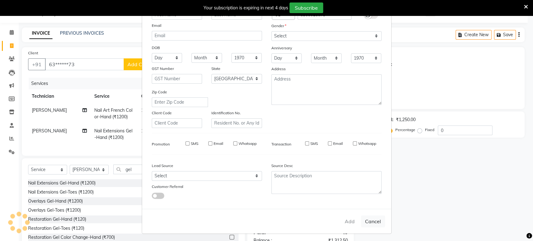
select select "null"
select select
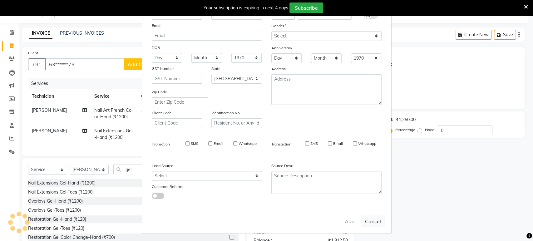
checkbox input "false"
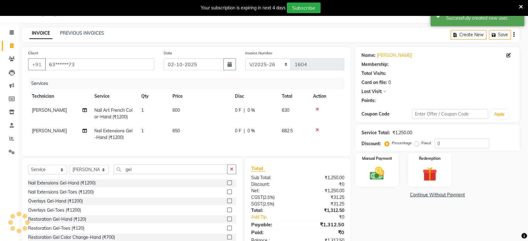
select select "1: Object"
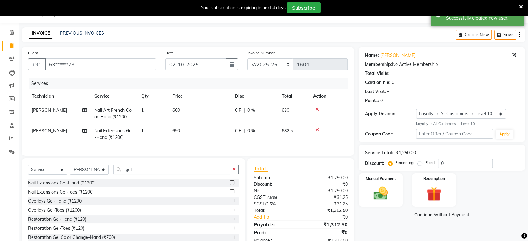
scroll to position [39, 0]
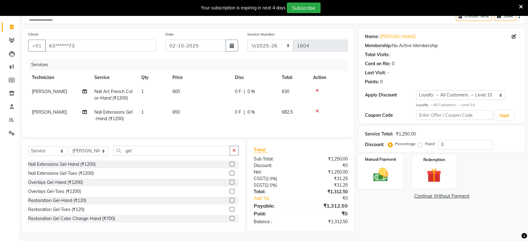
click at [389, 168] on img at bounding box center [380, 175] width 24 height 18
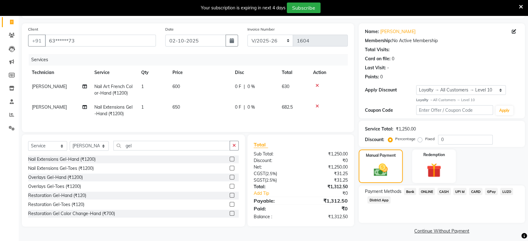
click at [430, 192] on span "ONLINE" at bounding box center [427, 191] width 16 height 7
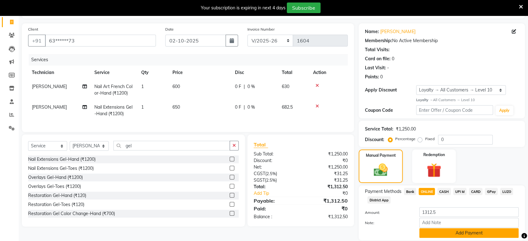
click at [449, 230] on button "Add Payment" at bounding box center [468, 233] width 99 height 10
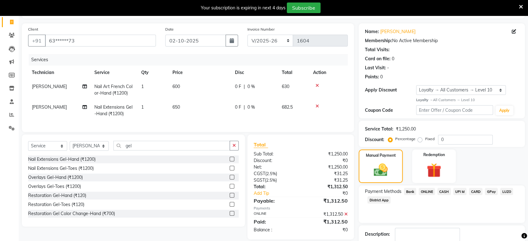
scroll to position [83, 0]
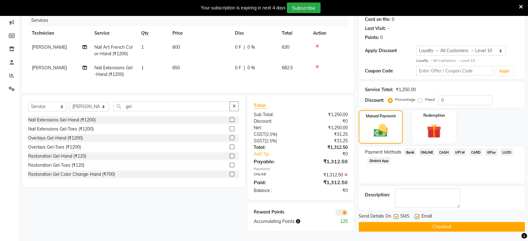
click at [430, 222] on button "Checkout" at bounding box center [442, 227] width 166 height 10
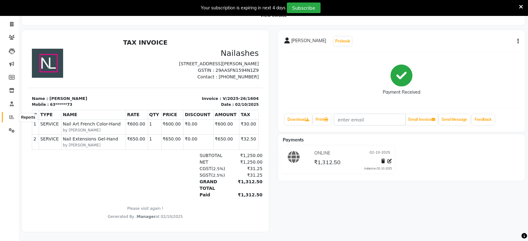
click at [12, 115] on icon at bounding box center [11, 117] width 5 height 5
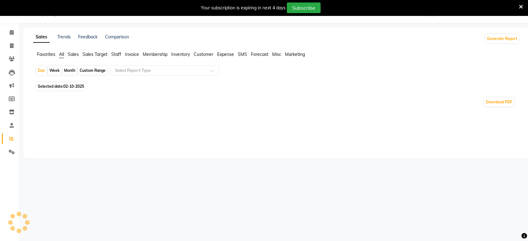
scroll to position [42, 0]
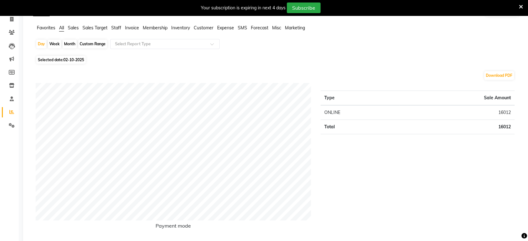
click at [118, 53] on div "Day Week Month Custom Range Select Report Type" at bounding box center [277, 46] width 482 height 15
click at [116, 30] on span "Staff" at bounding box center [116, 28] width 10 height 6
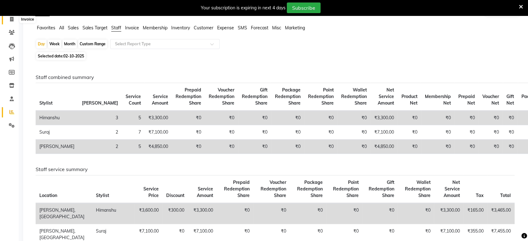
click at [8, 19] on span at bounding box center [11, 19] width 11 height 7
select select "service"
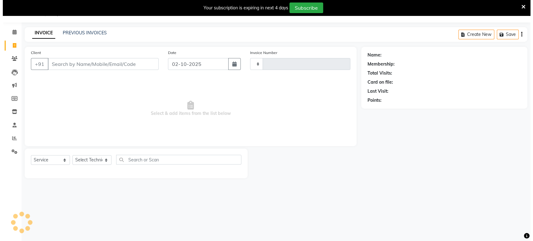
scroll to position [15, 0]
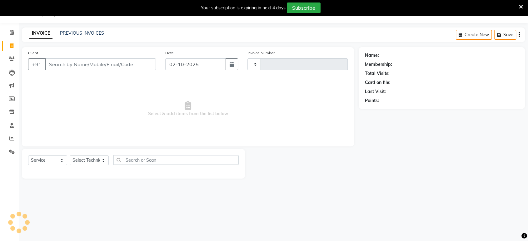
type input "1605"
select select "4998"
click at [86, 161] on select "Select Technician [PERSON_NAME] Manager [PERSON_NAME]" at bounding box center [89, 161] width 39 height 10
select select "77879"
click at [70, 156] on select "Select Technician [PERSON_NAME] Manager [PERSON_NAME]" at bounding box center [89, 161] width 39 height 10
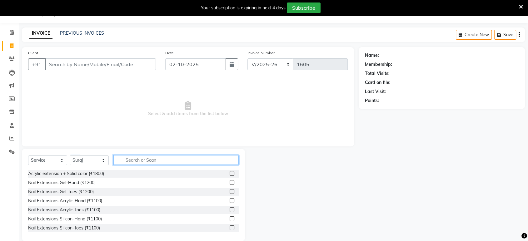
click at [132, 158] on input "text" at bounding box center [175, 160] width 125 height 10
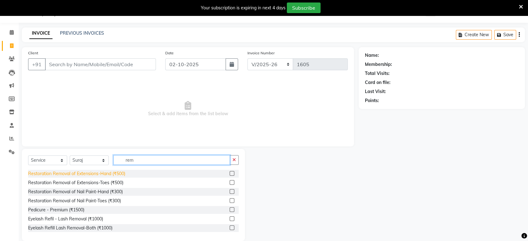
type input "rem"
click at [103, 175] on div "Restoration Removal of Extensions-Hand (₹500)" at bounding box center [76, 174] width 97 height 7
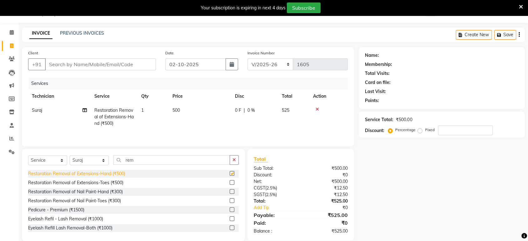
checkbox input "false"
click at [74, 63] on input "Client" at bounding box center [100, 64] width 111 height 12
type input "7"
type input "0"
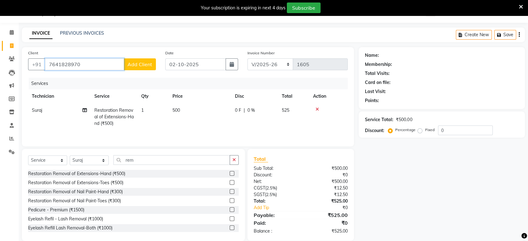
type input "7641828970"
click at [145, 67] on span "Add Client" at bounding box center [140, 64] width 25 height 6
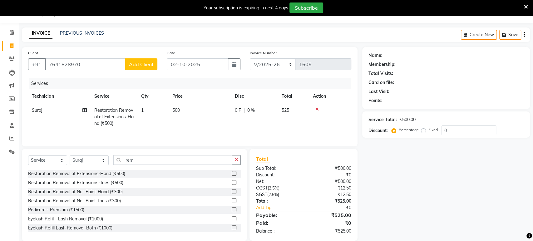
select select "21"
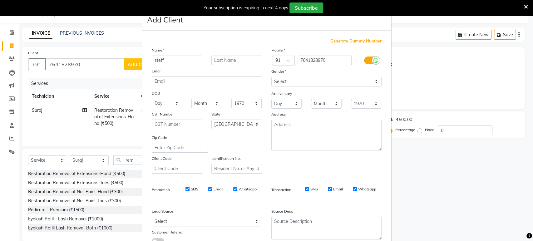
type input "steff"
click at [293, 80] on select "Select [DEMOGRAPHIC_DATA] [DEMOGRAPHIC_DATA] Other Prefer Not To Say" at bounding box center [327, 82] width 110 height 10
select select "[DEMOGRAPHIC_DATA]"
click at [272, 77] on select "Select [DEMOGRAPHIC_DATA] [DEMOGRAPHIC_DATA] Other Prefer Not To Say" at bounding box center [327, 82] width 110 height 10
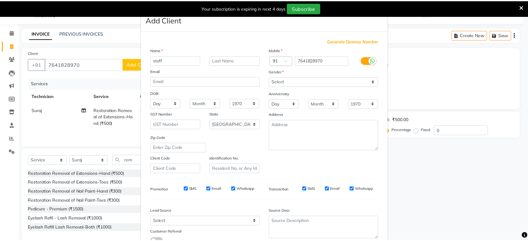
scroll to position [46, 0]
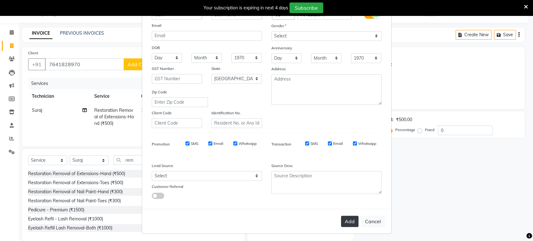
click at [348, 221] on button "Add" at bounding box center [350, 221] width 18 height 11
type input "76******70"
select select
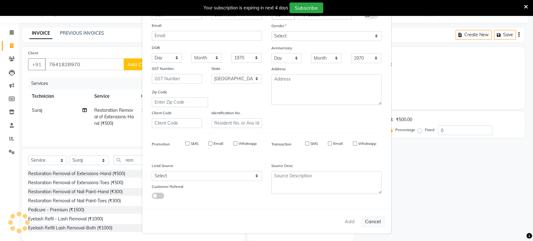
select select "null"
select select
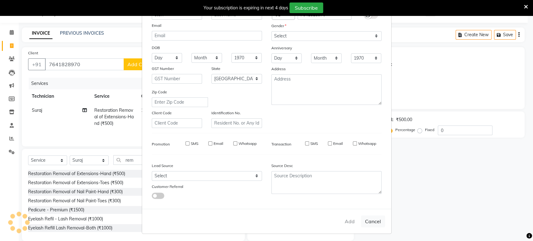
checkbox input "false"
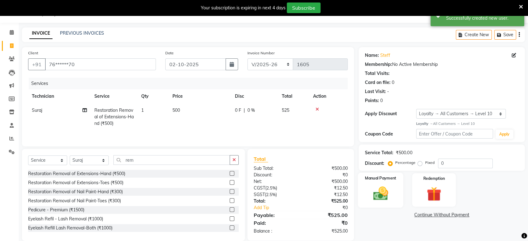
click at [376, 190] on img at bounding box center [380, 194] width 24 height 18
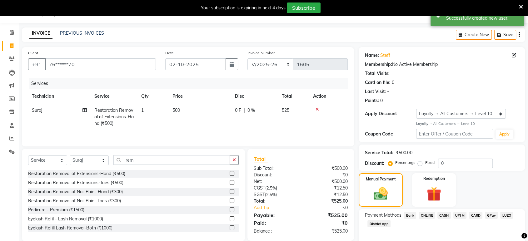
click at [423, 214] on span "ONLINE" at bounding box center [427, 215] width 16 height 7
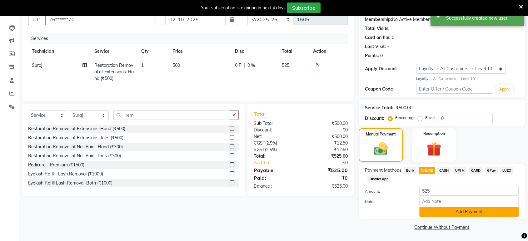
click at [463, 217] on button "Add Payment" at bounding box center [468, 212] width 99 height 10
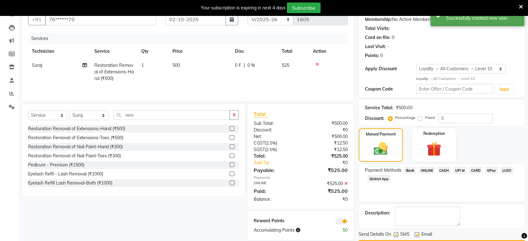
scroll to position [78, 0]
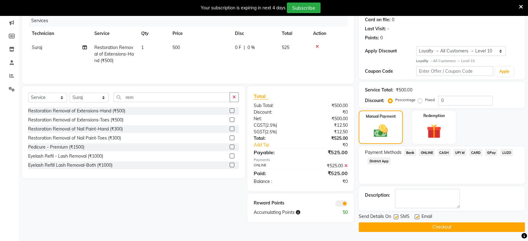
click at [480, 230] on button "Checkout" at bounding box center [442, 228] width 166 height 10
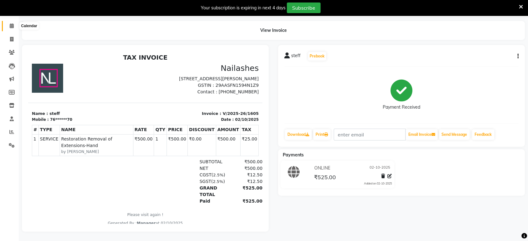
click at [11, 23] on span at bounding box center [11, 26] width 11 height 7
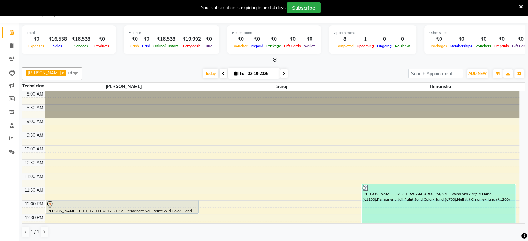
click at [275, 57] on span at bounding box center [273, 60] width 7 height 7
